Goal: Task Accomplishment & Management: Use online tool/utility

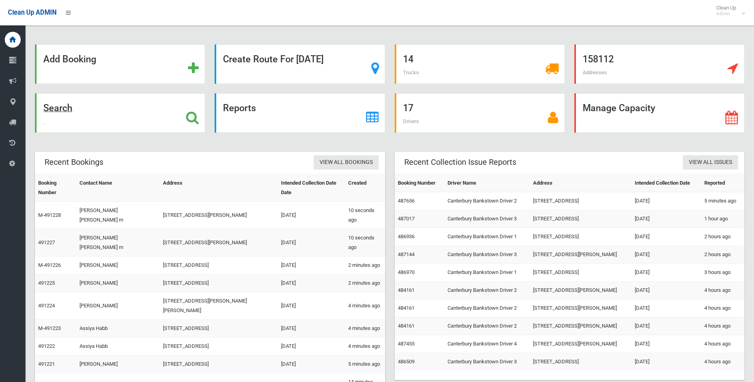
click at [189, 116] on icon at bounding box center [192, 118] width 13 height 14
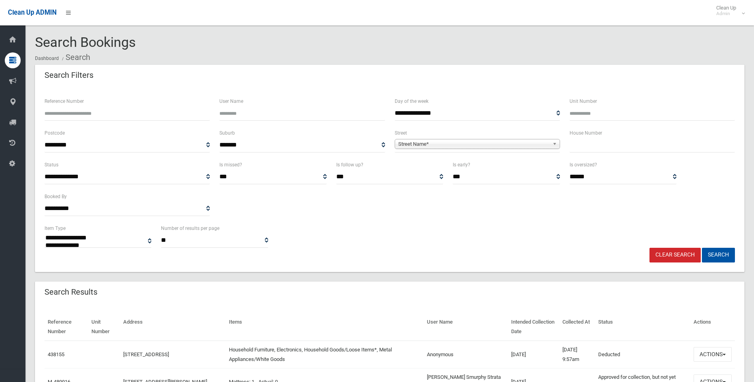
select select
click at [474, 144] on span "Street Name*" at bounding box center [473, 145] width 151 height 10
type input "*******"
click at [471, 167] on li "Roselan d Avenue (ROSELANDS 2196)" at bounding box center [477, 166] width 161 height 10
click at [598, 145] on input "text" at bounding box center [652, 145] width 165 height 15
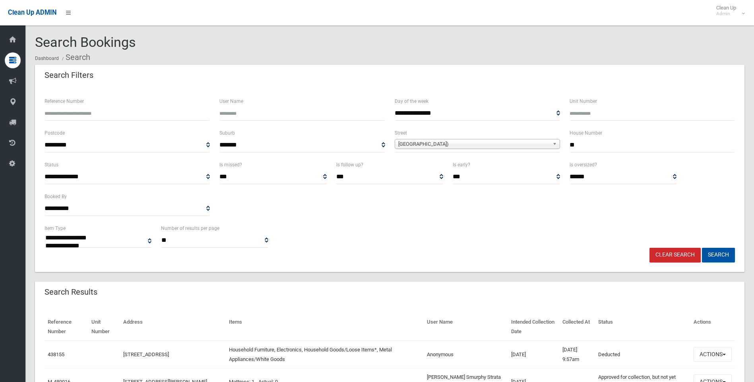
type input "**"
click at [702, 248] on button "Search" at bounding box center [718, 255] width 33 height 15
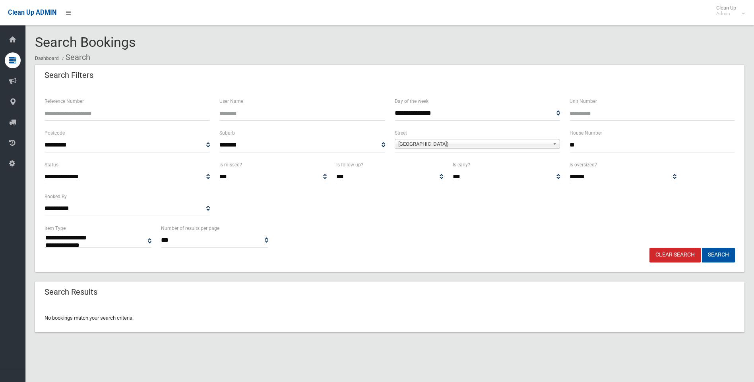
select select
click at [595, 139] on input "**" at bounding box center [652, 145] width 165 height 15
click at [702, 248] on button "Search" at bounding box center [718, 255] width 33 height 15
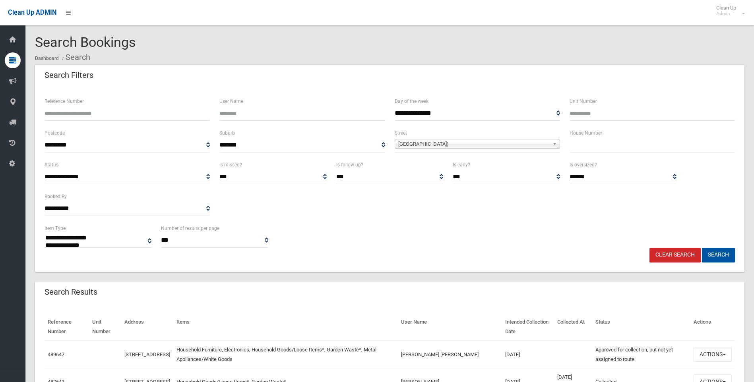
select select
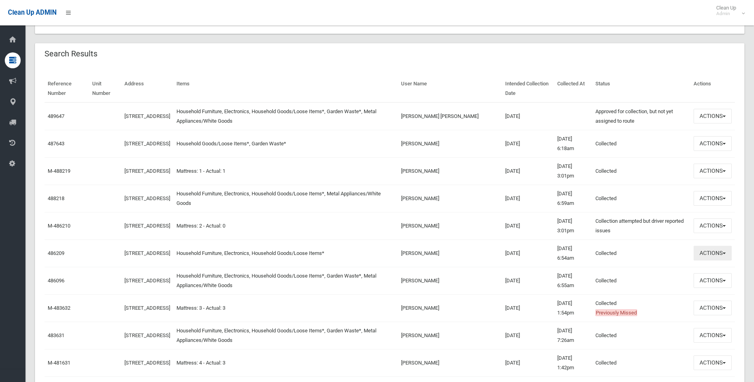
scroll to position [278, 0]
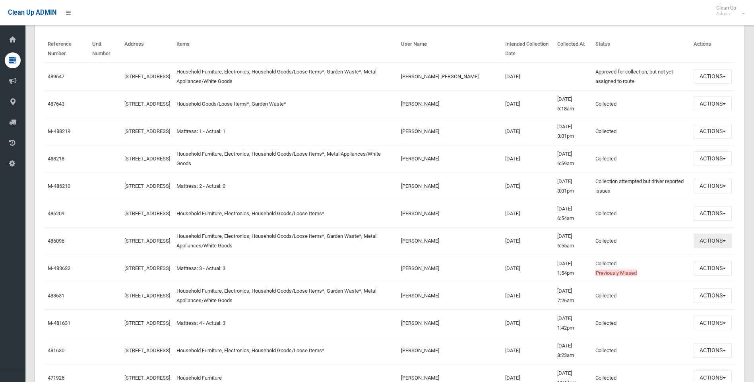
click at [709, 242] on button "Actions" at bounding box center [713, 241] width 38 height 15
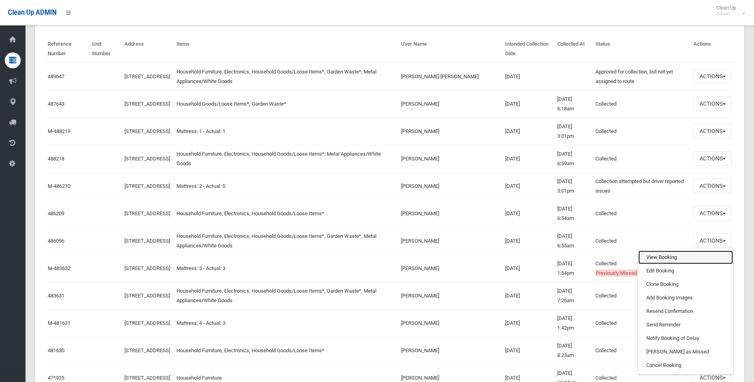
click at [684, 260] on link "View Booking" at bounding box center [685, 258] width 95 height 14
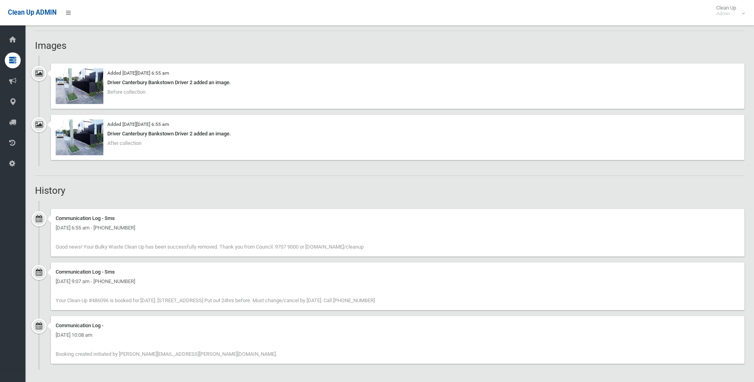
scroll to position [522, 0]
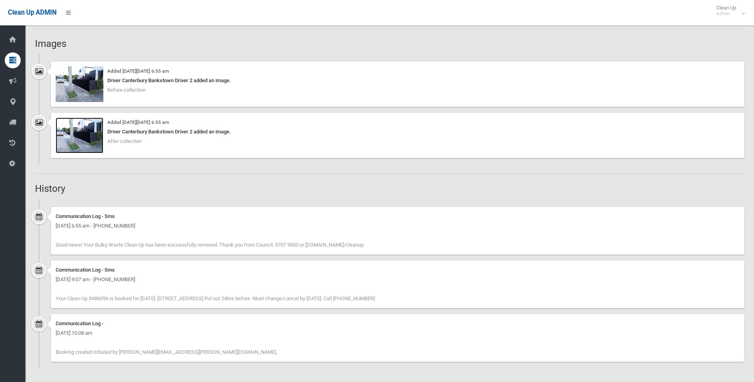
click at [89, 134] on img at bounding box center [80, 136] width 48 height 36
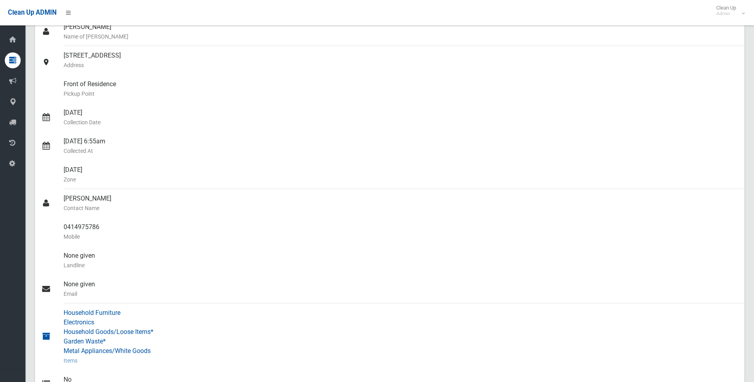
scroll to position [0, 0]
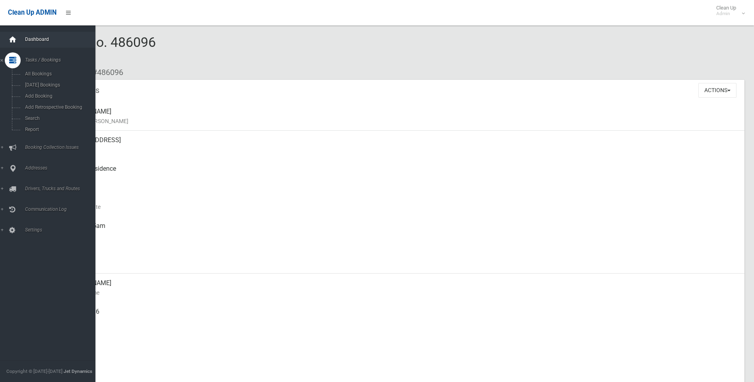
click at [11, 41] on icon at bounding box center [12, 40] width 9 height 16
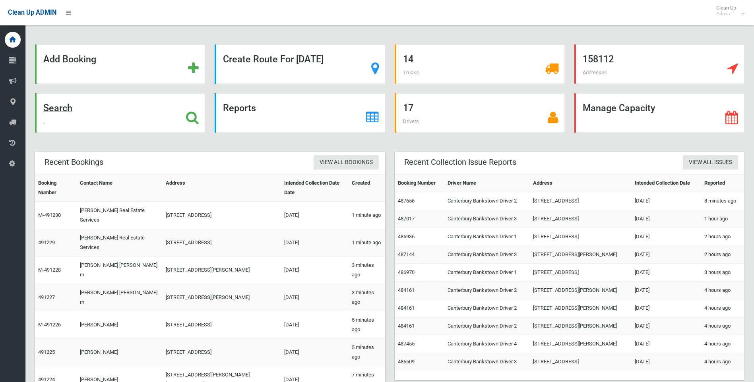
click at [163, 126] on div "Search" at bounding box center [120, 112] width 170 height 39
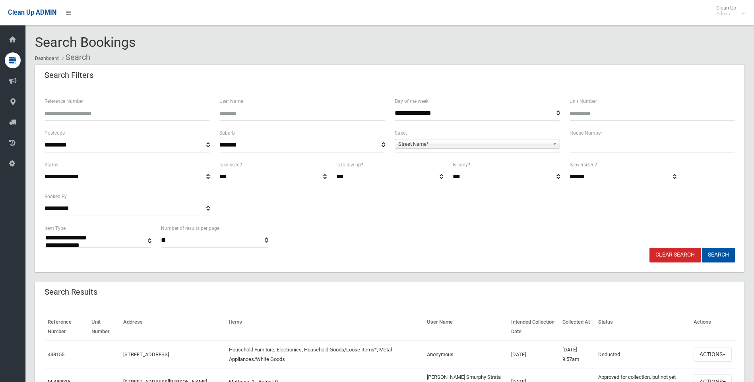
select select
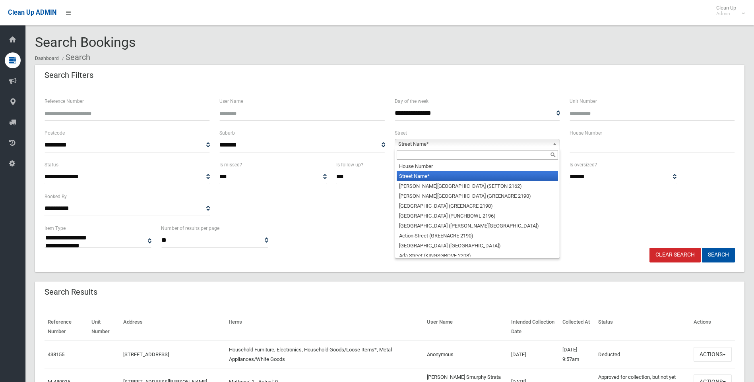
click at [499, 146] on span "Street Name*" at bounding box center [473, 145] width 151 height 10
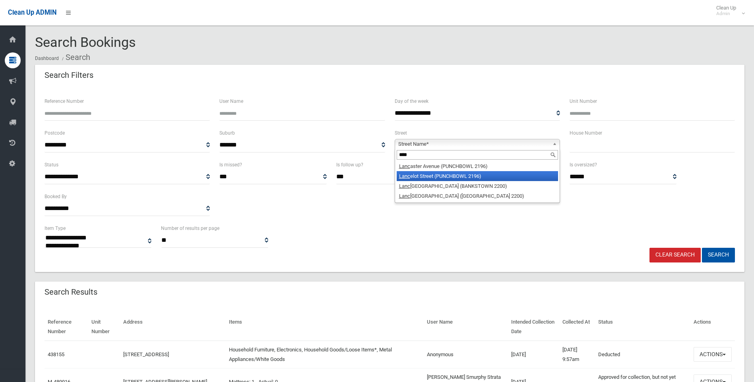
type input "****"
click at [483, 177] on li "Lanc elot Street (PUNCHBOWL 2196)" at bounding box center [477, 176] width 161 height 10
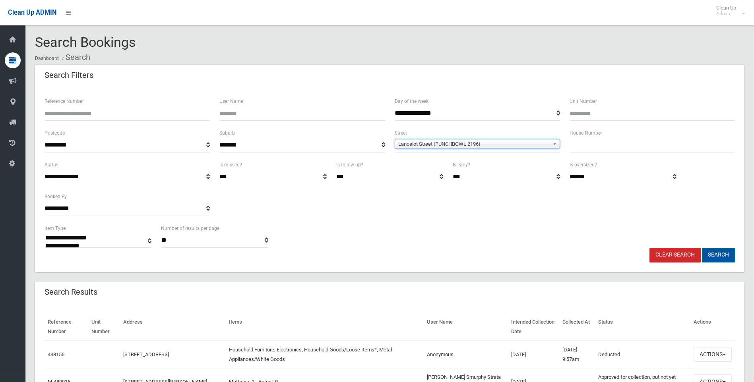
click at [722, 252] on button "Search" at bounding box center [718, 255] width 33 height 15
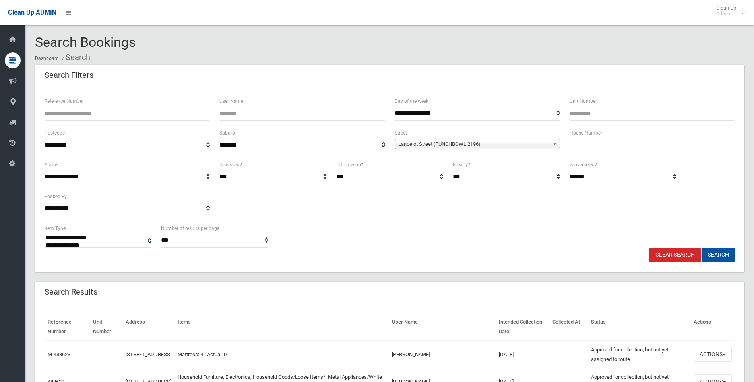
select select
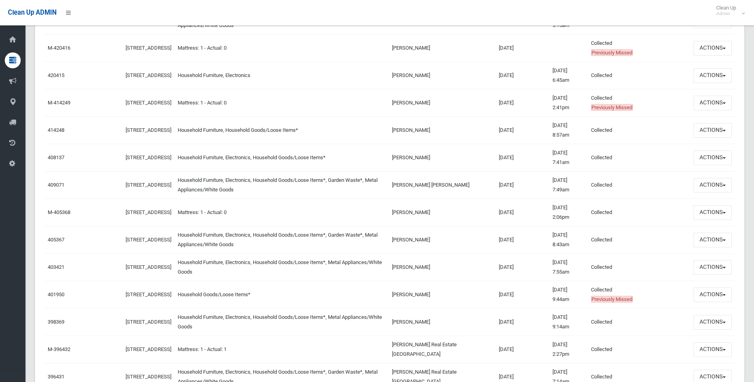
scroll to position [1232, 0]
